Goal: Transaction & Acquisition: Purchase product/service

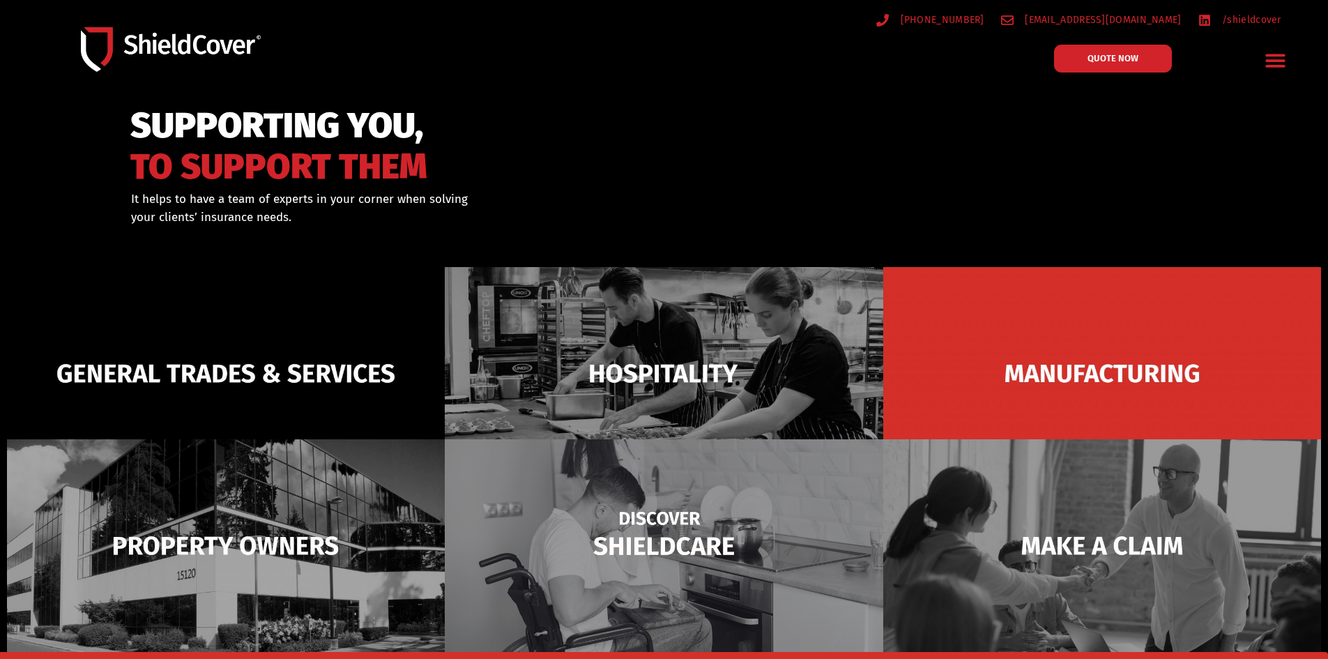
click at [643, 534] on img at bounding box center [664, 545] width 438 height 213
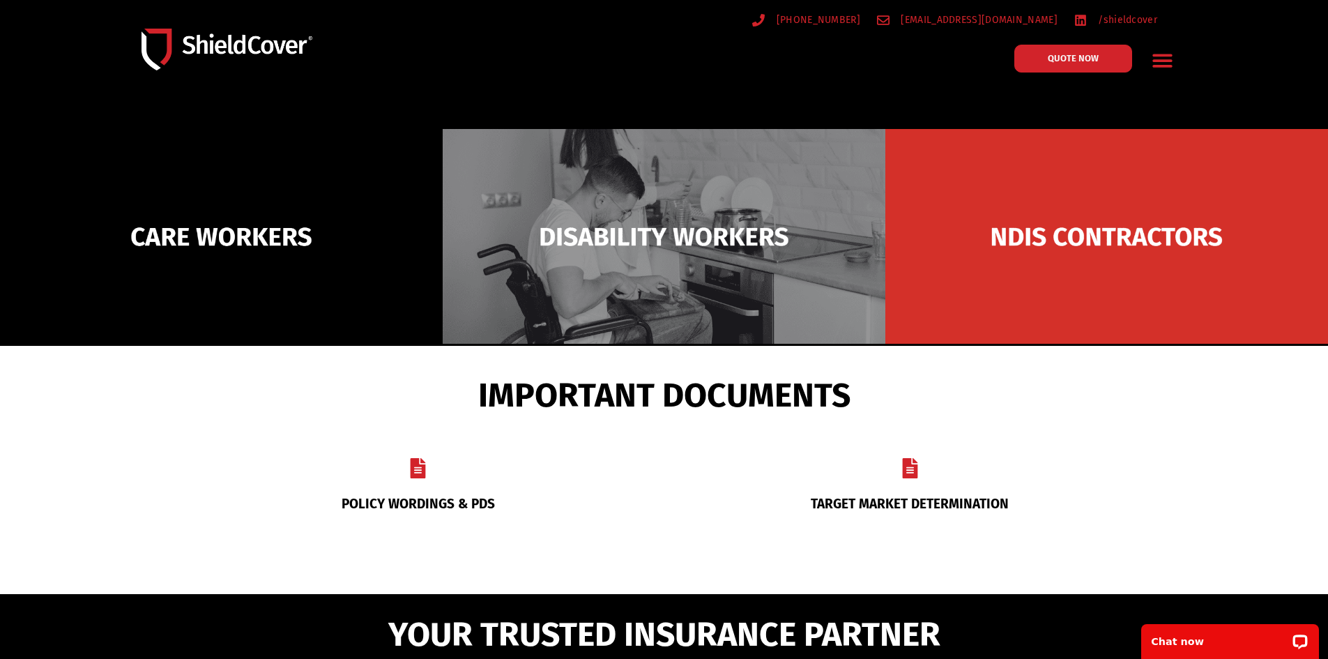
click at [410, 500] on link "POLICY WORDINGS & PDS" at bounding box center [417, 503] width 153 height 16
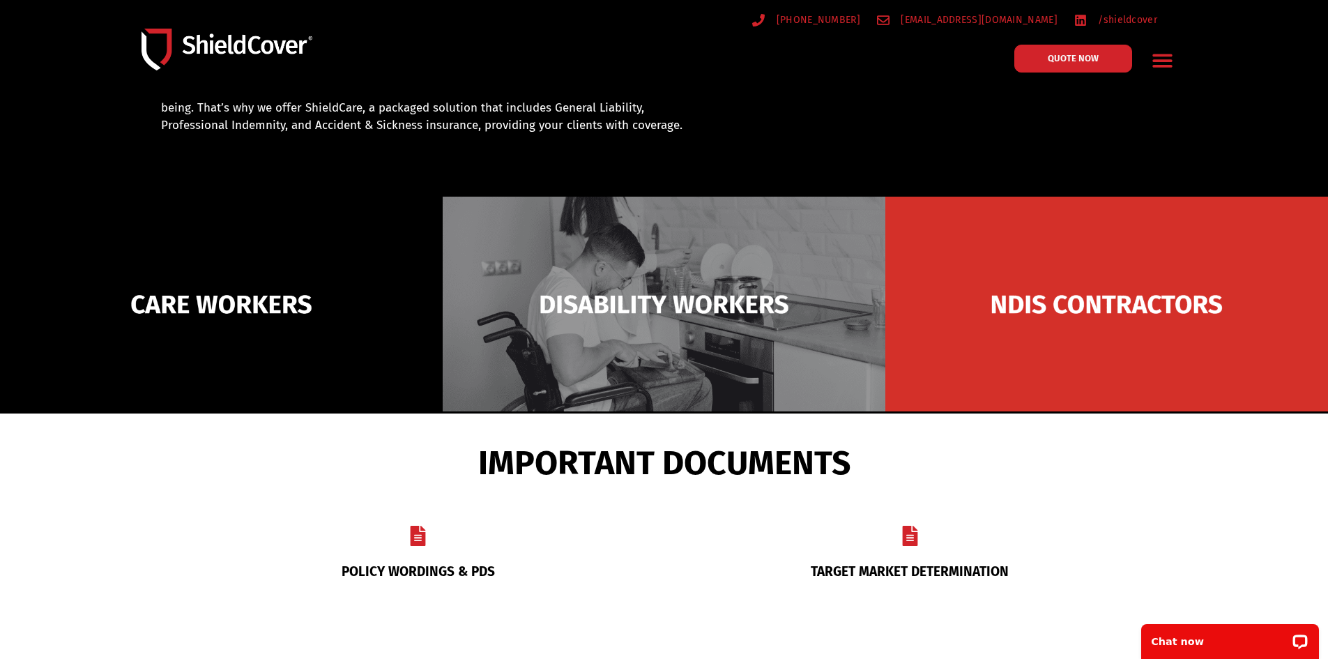
scroll to position [139, 0]
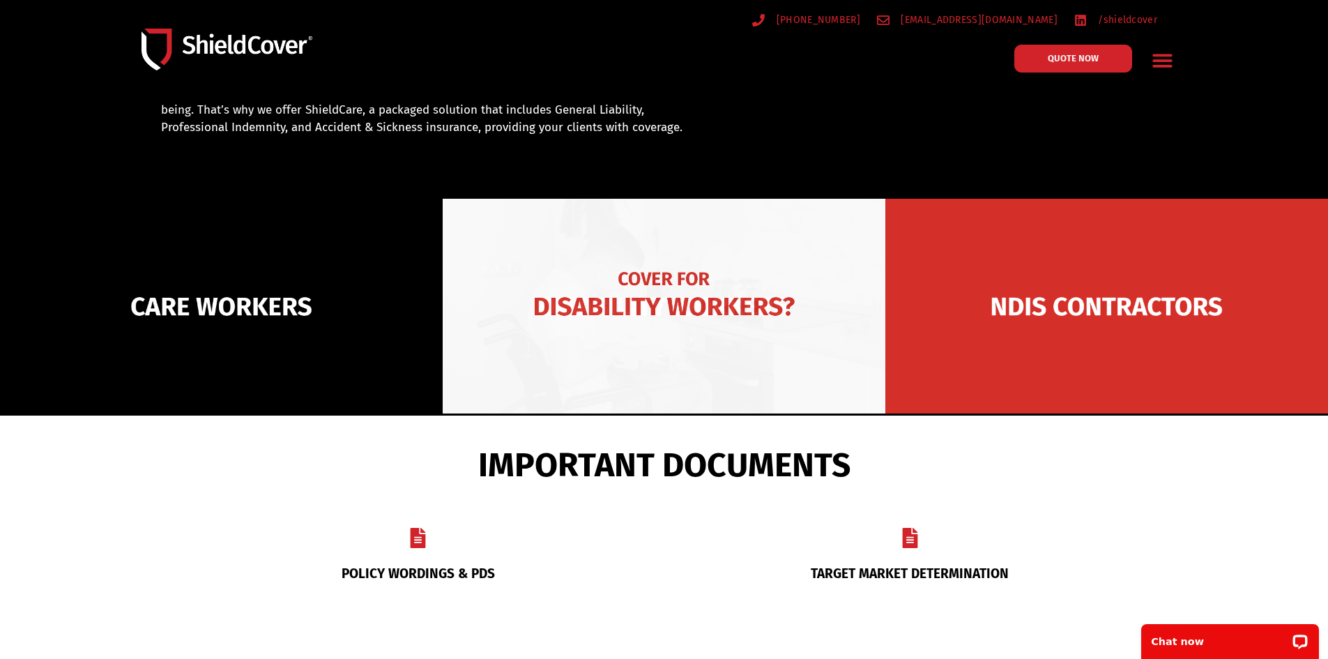
click at [647, 319] on img at bounding box center [664, 306] width 443 height 215
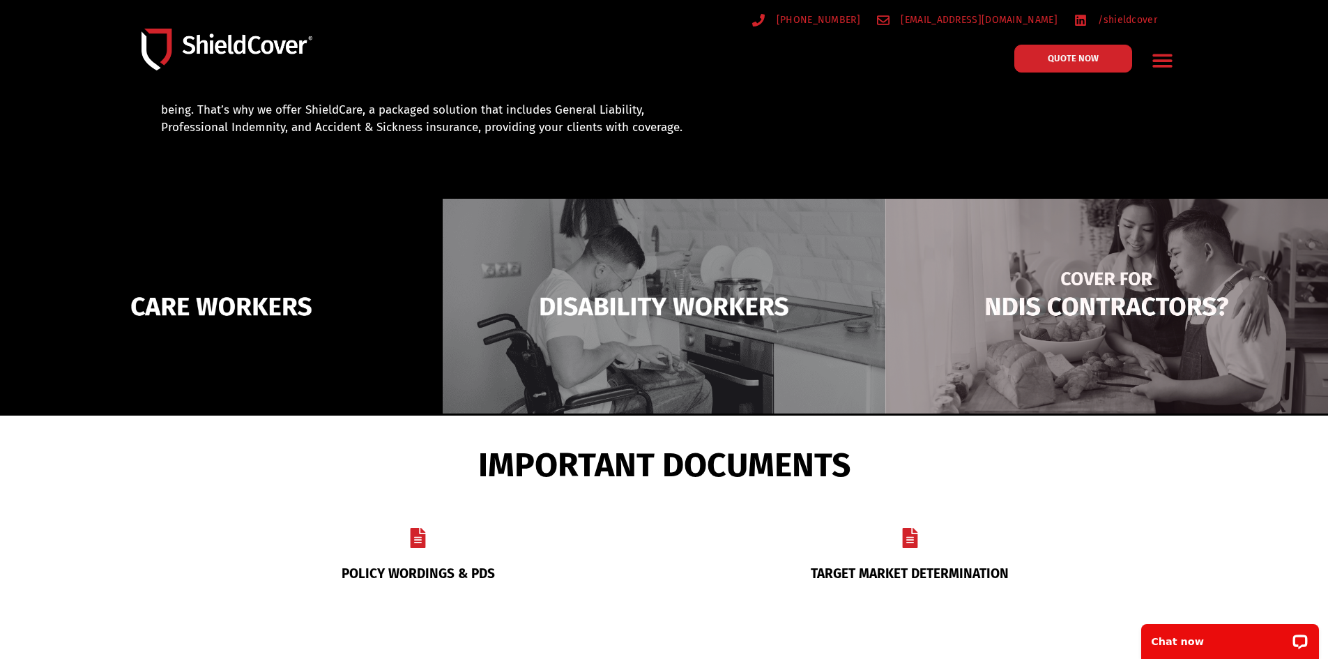
click at [1071, 330] on img at bounding box center [1106, 306] width 443 height 215
click at [1047, 282] on img at bounding box center [1106, 306] width 443 height 215
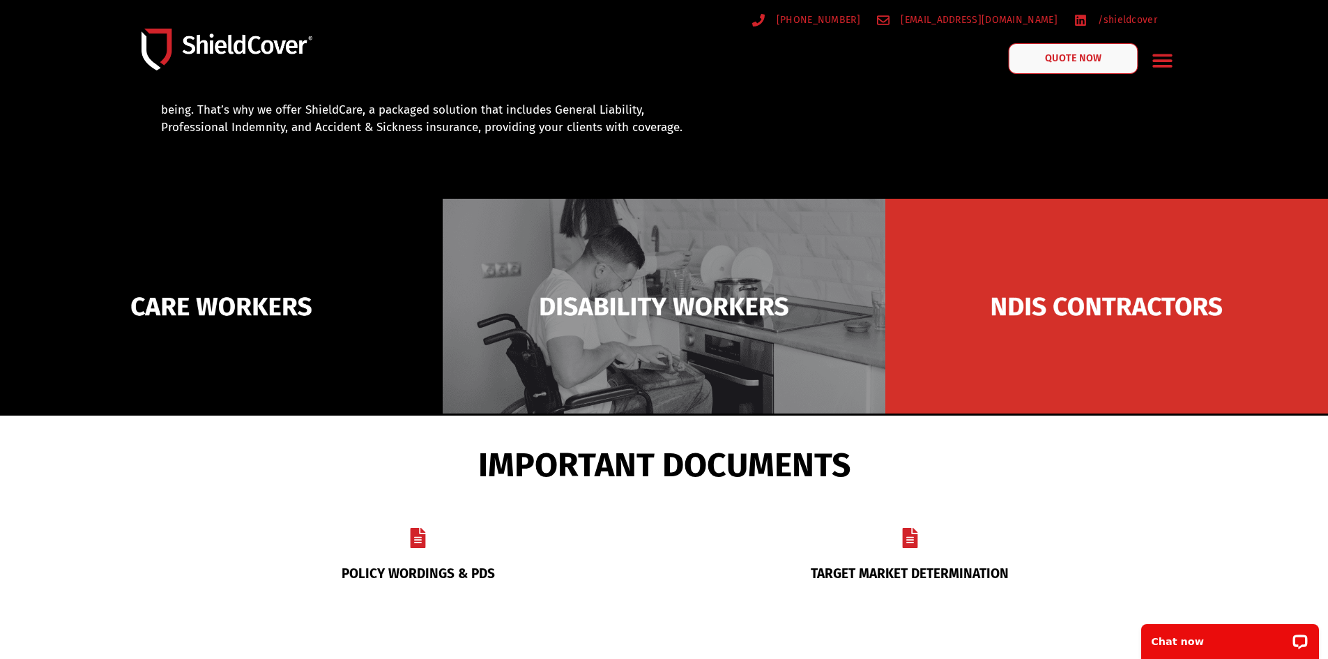
click at [1061, 54] on span "QUOTE NOW" at bounding box center [1073, 59] width 56 height 10
